Goal: Check status: Check status

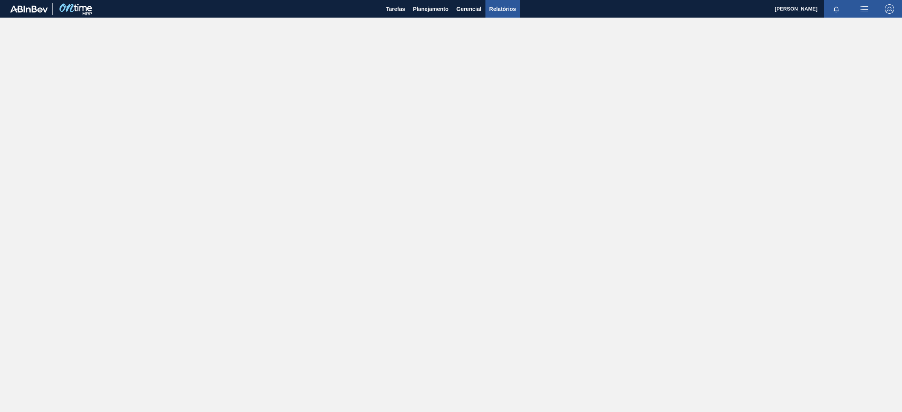
click at [496, 9] on span "Relatórios" at bounding box center [502, 8] width 27 height 9
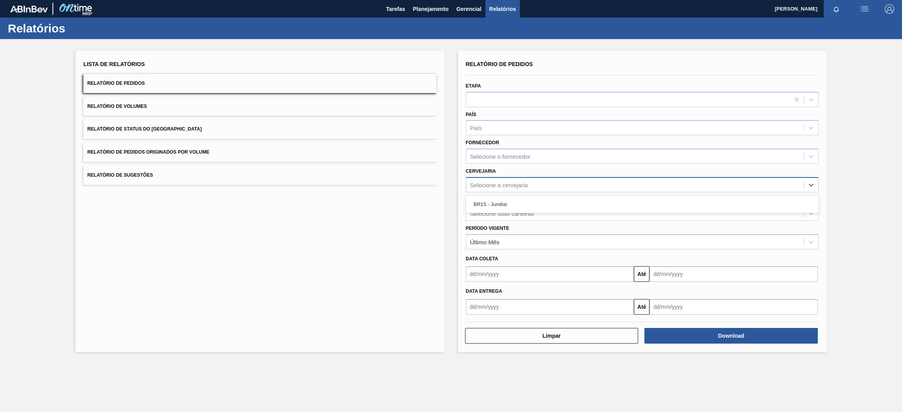
click at [511, 182] on div "Selecione a cervejaria" at bounding box center [499, 185] width 58 height 7
type input "br15"
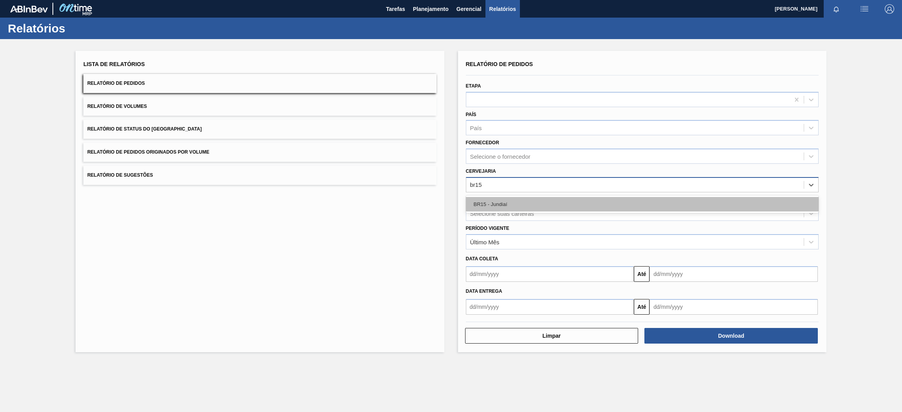
click at [513, 205] on div "BR15 - Jundiaí" at bounding box center [642, 204] width 353 height 14
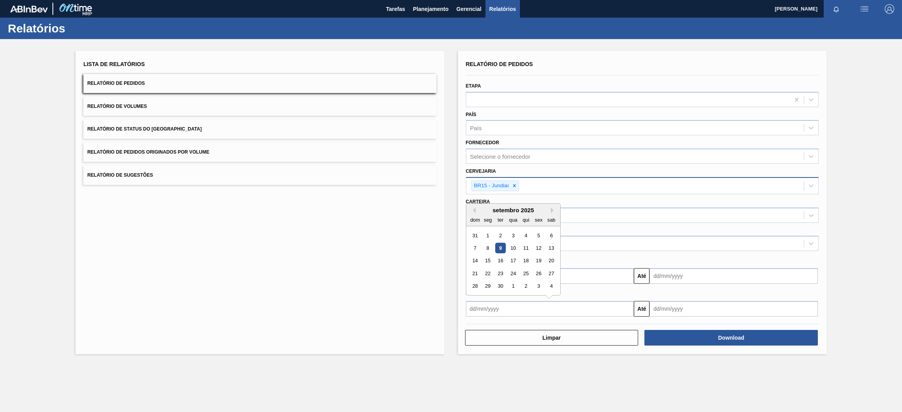
click at [513, 313] on input "text" at bounding box center [550, 309] width 168 height 16
click at [503, 245] on div "9" at bounding box center [500, 248] width 11 height 11
type input "[DATE]"
click at [677, 302] on input "text" at bounding box center [733, 309] width 168 height 16
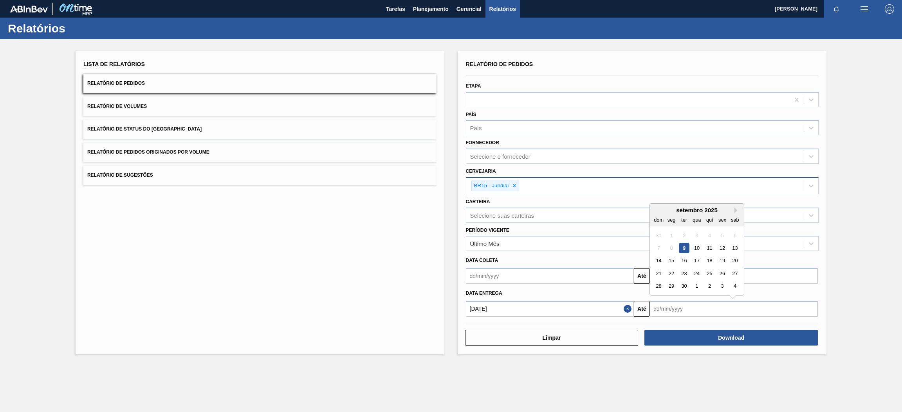
click at [733, 207] on div "setembro 2025" at bounding box center [697, 210] width 94 height 7
click at [734, 210] on button "Next Month" at bounding box center [736, 210] width 5 height 5
click at [719, 286] on div "31" at bounding box center [722, 286] width 11 height 11
type input "[DATE]"
click at [154, 150] on span "Relatório de Pedidos Originados por Volume" at bounding box center [148, 151] width 122 height 5
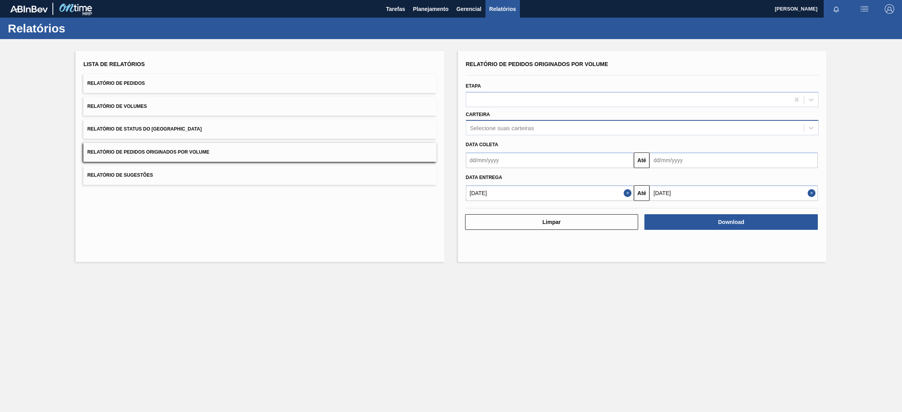
click at [506, 125] on div "Selecione suas carteiras" at bounding box center [502, 128] width 64 height 7
type input "pre"
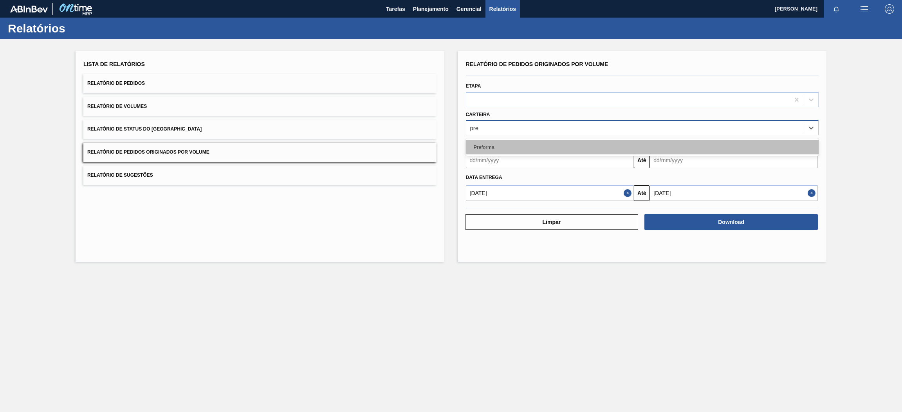
click at [517, 149] on div "Preforma" at bounding box center [642, 147] width 353 height 14
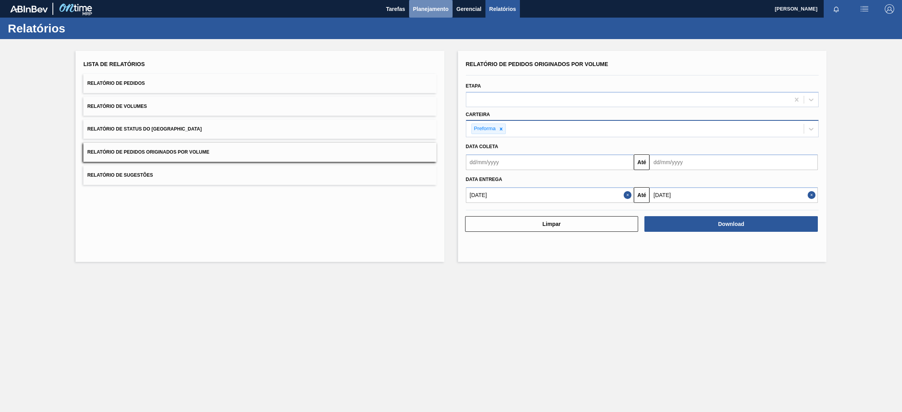
click at [434, 4] on span "Planejamento" at bounding box center [431, 8] width 36 height 9
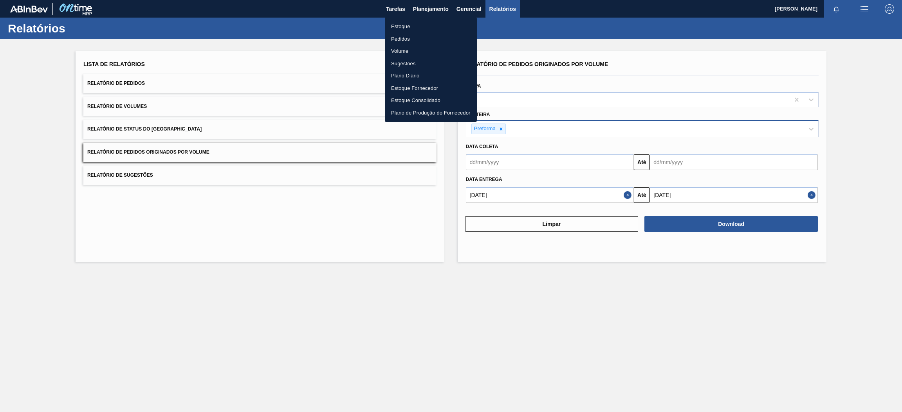
click at [410, 27] on li "Estoque" at bounding box center [431, 26] width 92 height 13
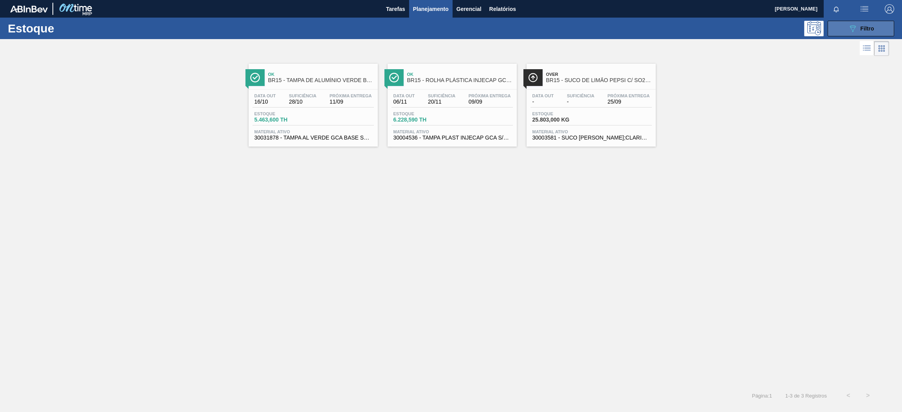
click at [834, 32] on button "089F7B8B-B2A5-4AFE-B5C0-19BA573D28AC Filtro" at bounding box center [860, 29] width 67 height 16
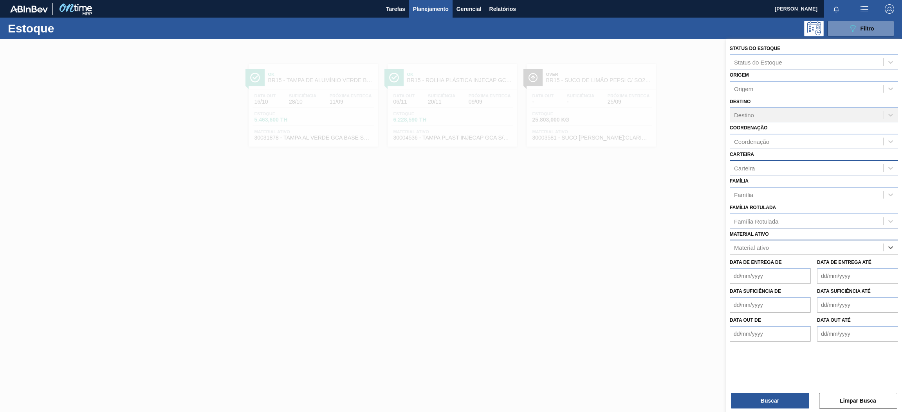
click at [754, 165] on div "Carteira" at bounding box center [744, 168] width 21 height 7
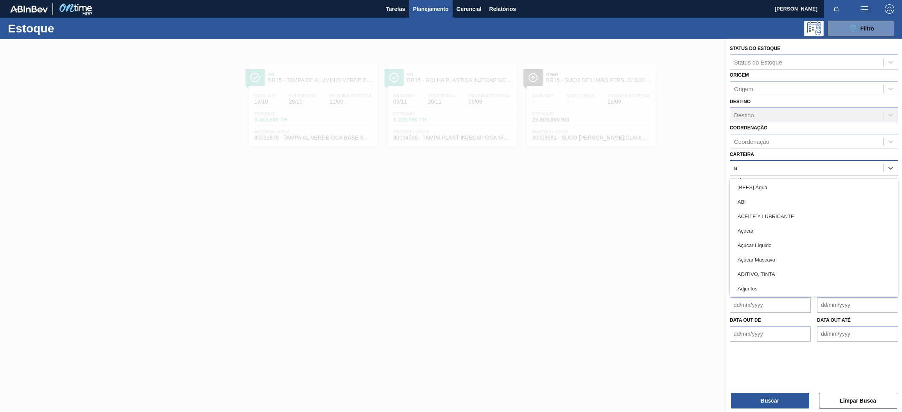
type input "aç"
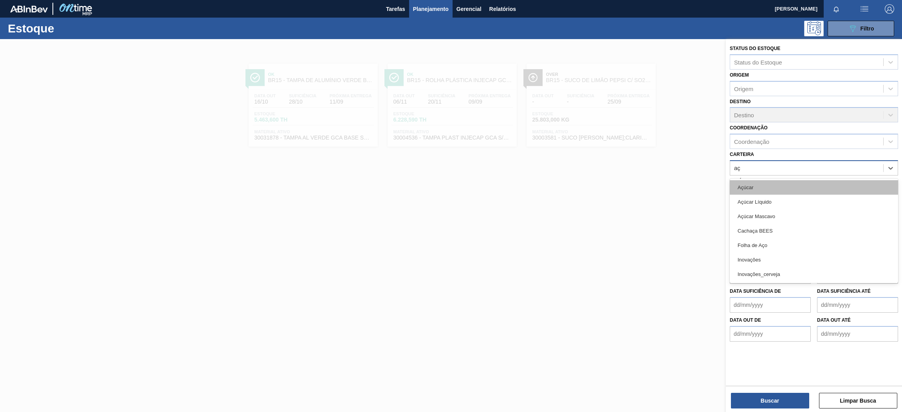
click at [760, 184] on div "Açúcar" at bounding box center [813, 187] width 168 height 14
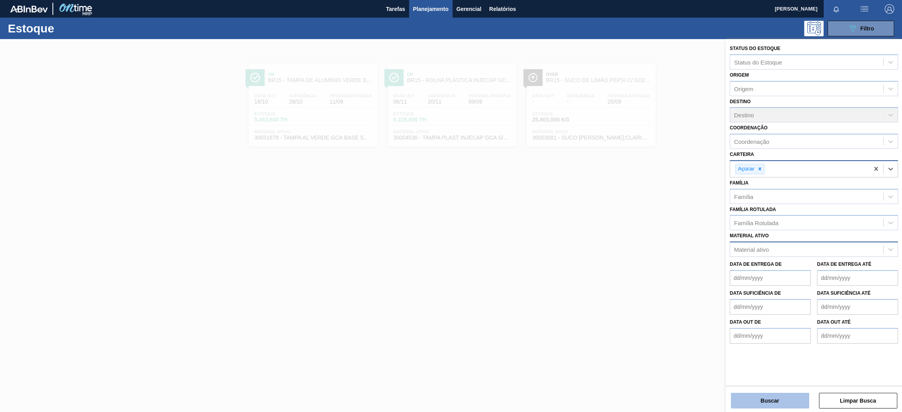
click at [781, 402] on button "Buscar" at bounding box center [770, 401] width 78 height 16
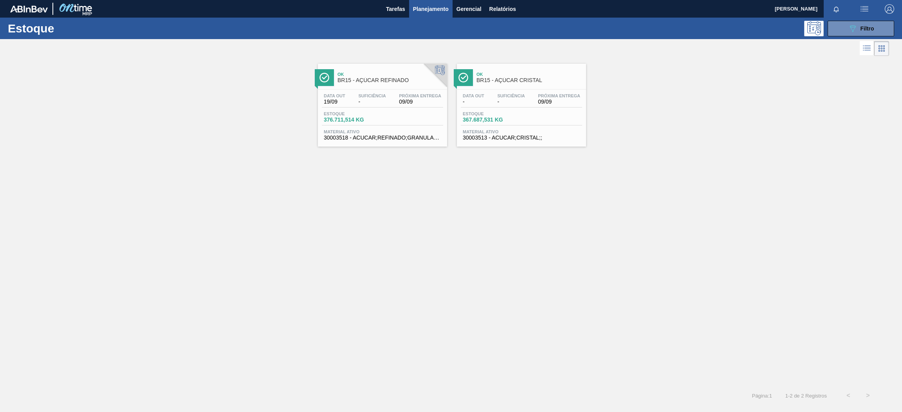
click at [368, 96] on span "Suficiência" at bounding box center [371, 96] width 27 height 5
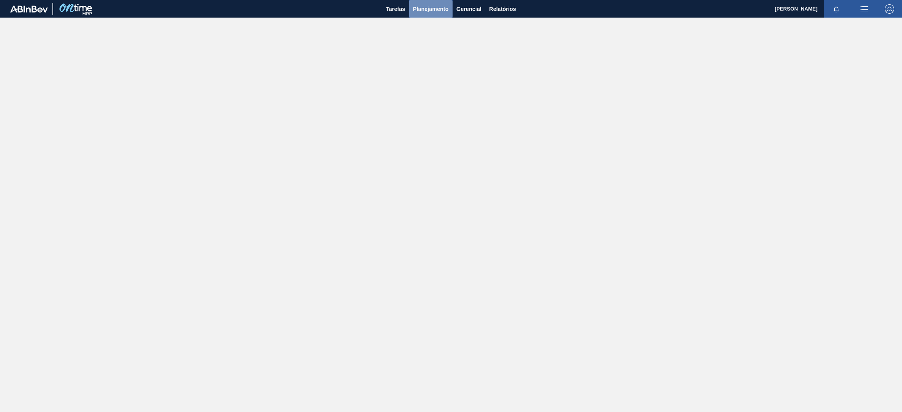
click at [428, 13] on span "Planejamento" at bounding box center [431, 8] width 36 height 9
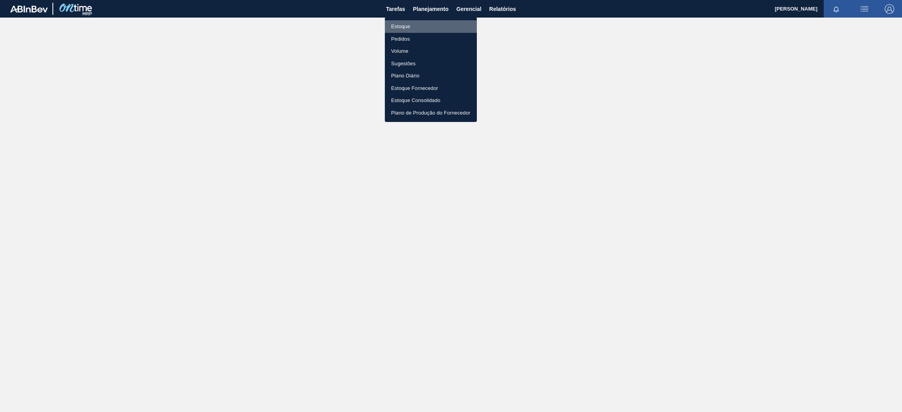
click at [412, 25] on li "Estoque" at bounding box center [431, 26] width 92 height 13
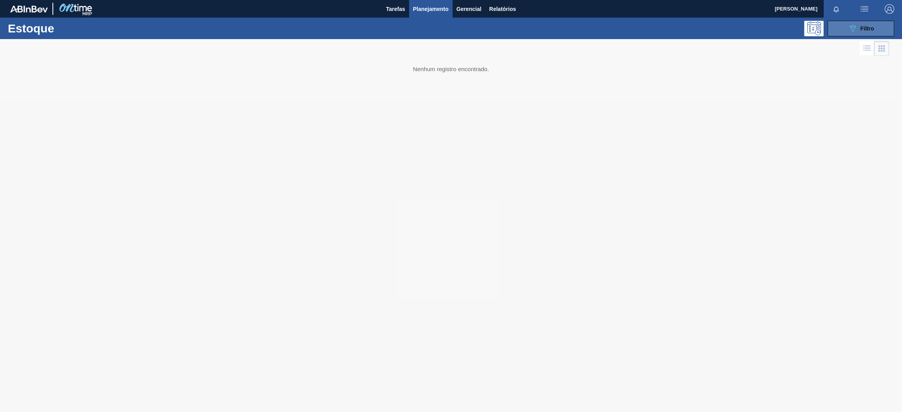
click at [837, 28] on button "089F7B8B-B2A5-4AFE-B5C0-19BA573D28AC Filtro" at bounding box center [860, 29] width 67 height 16
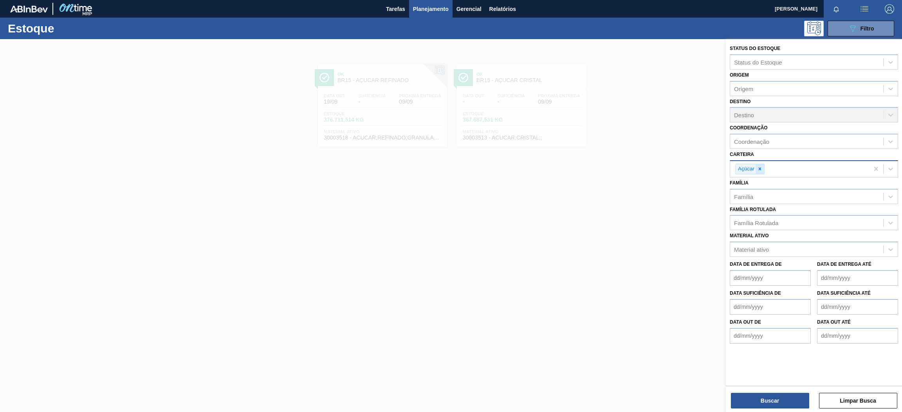
click at [758, 169] on icon at bounding box center [759, 168] width 5 height 5
click at [754, 245] on div "Material ativo" at bounding box center [751, 248] width 35 height 7
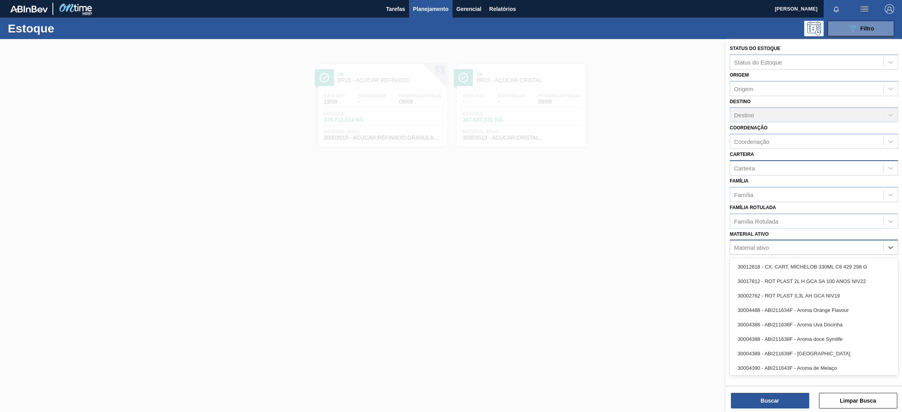
paste ativo "30017362"
type ativo "30017362"
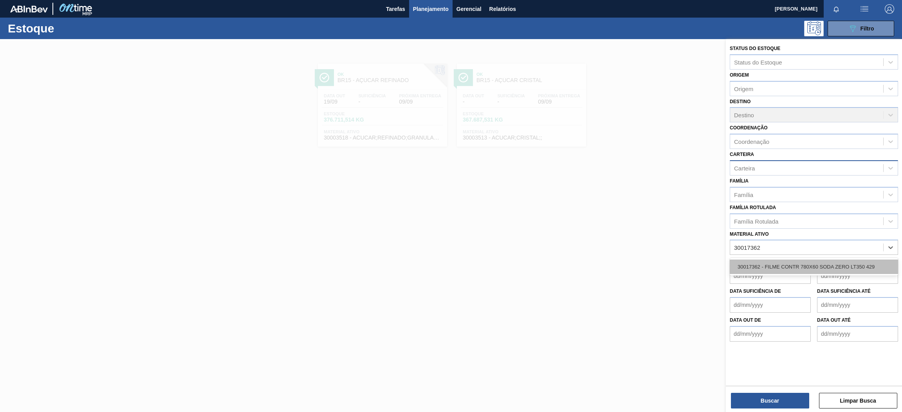
click at [765, 265] on div "30017362 - FILME CONTR 780X60 SODA ZERO LT350 429" at bounding box center [813, 267] width 168 height 14
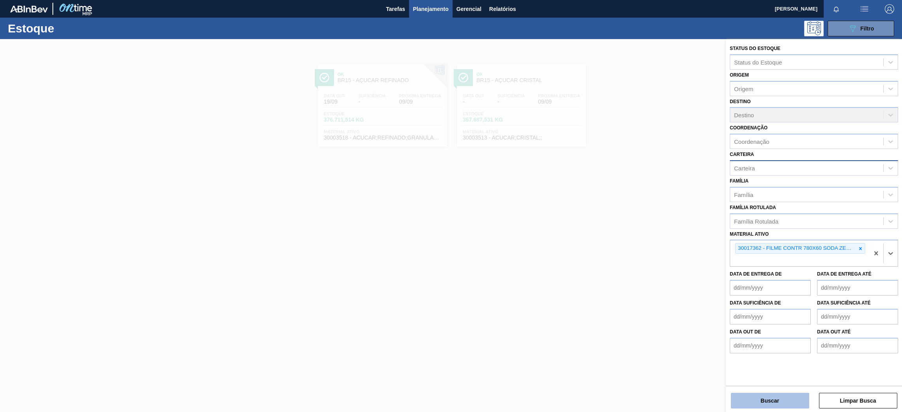
click at [774, 402] on button "Buscar" at bounding box center [770, 401] width 78 height 16
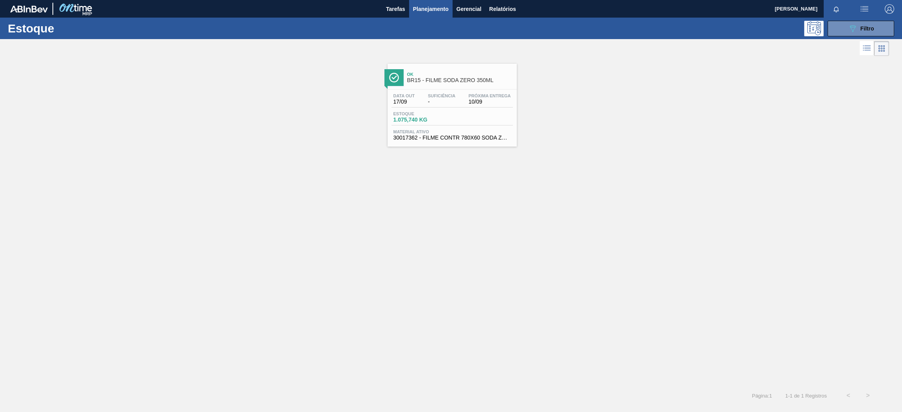
click at [422, 105] on div "Data out 17/09 Suficiência - Próxima Entrega 10/09" at bounding box center [451, 101] width 121 height 14
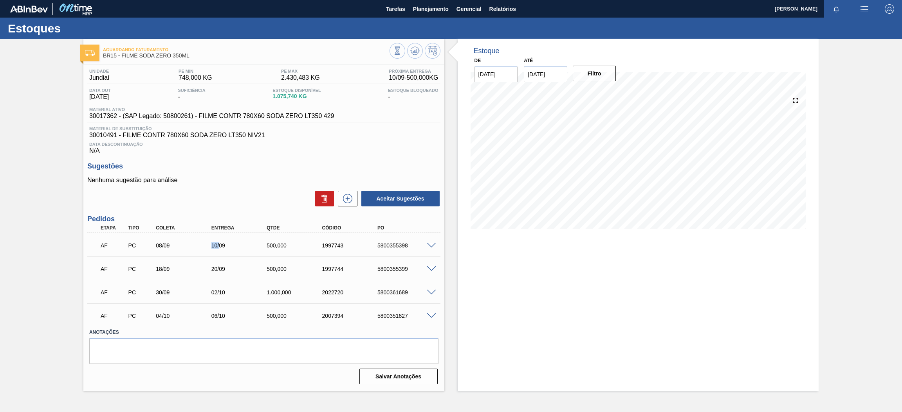
drag, startPoint x: 211, startPoint y: 244, endPoint x: 219, endPoint y: 244, distance: 8.6
click at [219, 244] on div "10/09" at bounding box center [240, 246] width 63 height 6
